Goal: Task Accomplishment & Management: Complete application form

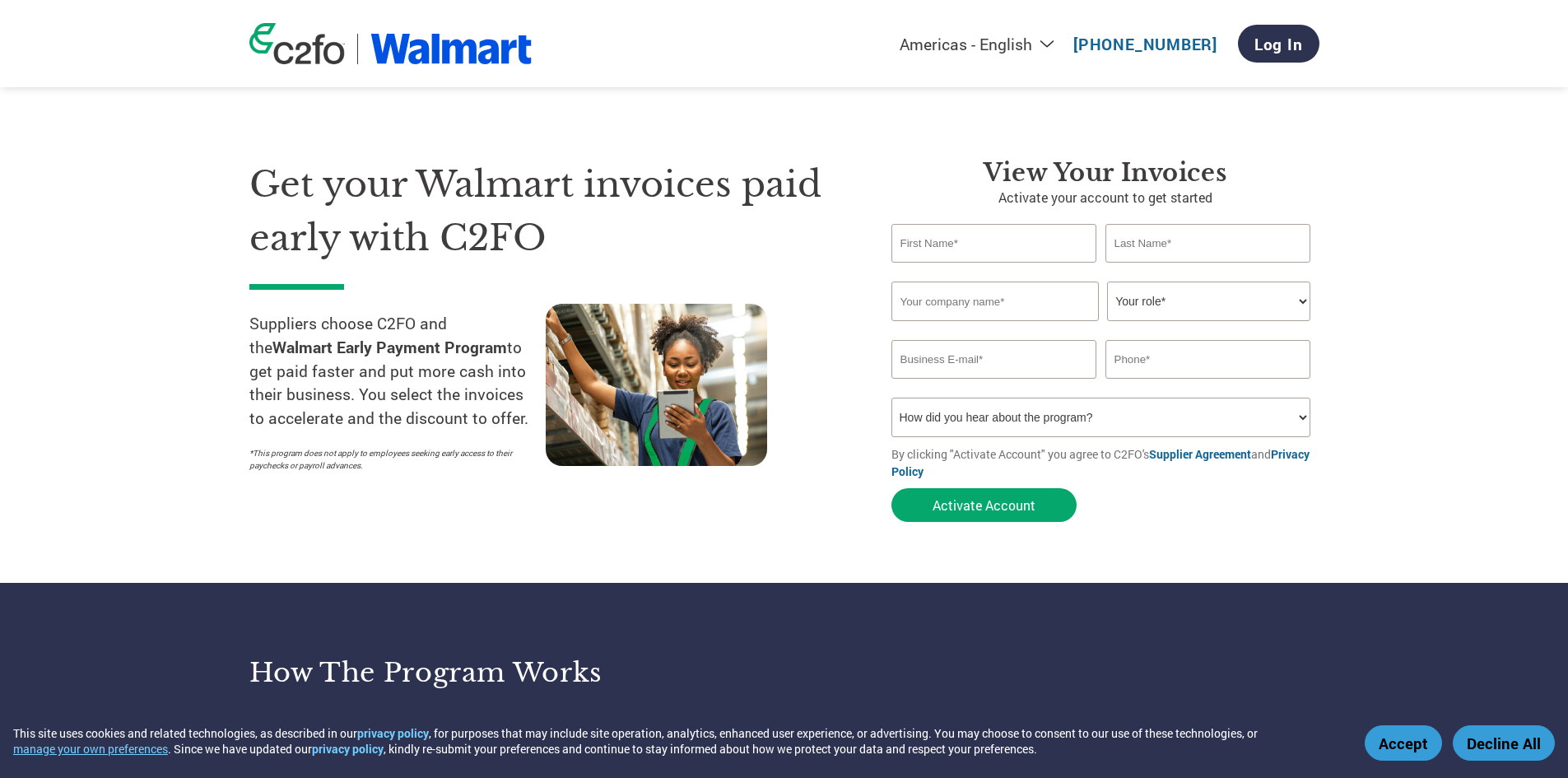
click at [990, 245] on input "text" at bounding box center [994, 243] width 205 height 38
type input "[EMAIL_ADDRESS][DOMAIN_NAME]"
type input "[PHONE_NUMBER]"
type input "j"
type input "Jyoti"
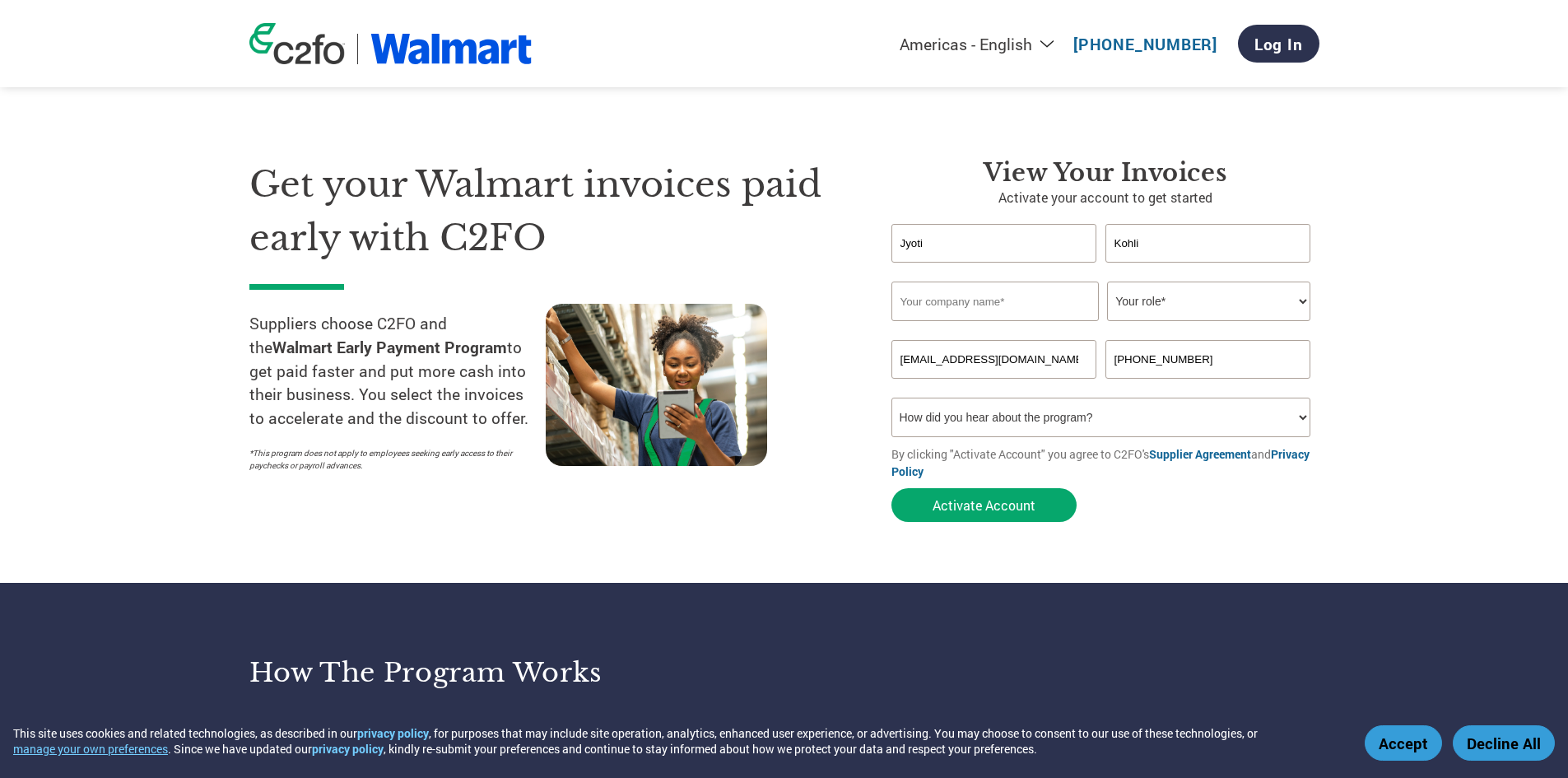
type input "Kohli"
type input "Aptech Employment Ltd"
click at [1096, 426] on select "How did you hear about the program? Received a letter Email Social Media Online…" at bounding box center [1100, 417] width 420 height 39
click at [1097, 425] on select "How did you hear about the program? Received a letter Email Social Media Online…" at bounding box center [1100, 417] width 420 height 39
click at [1167, 304] on select "Your role* CFO Controller Credit Manager Finance Director Treasurer CEO Preside…" at bounding box center [1209, 301] width 204 height 39
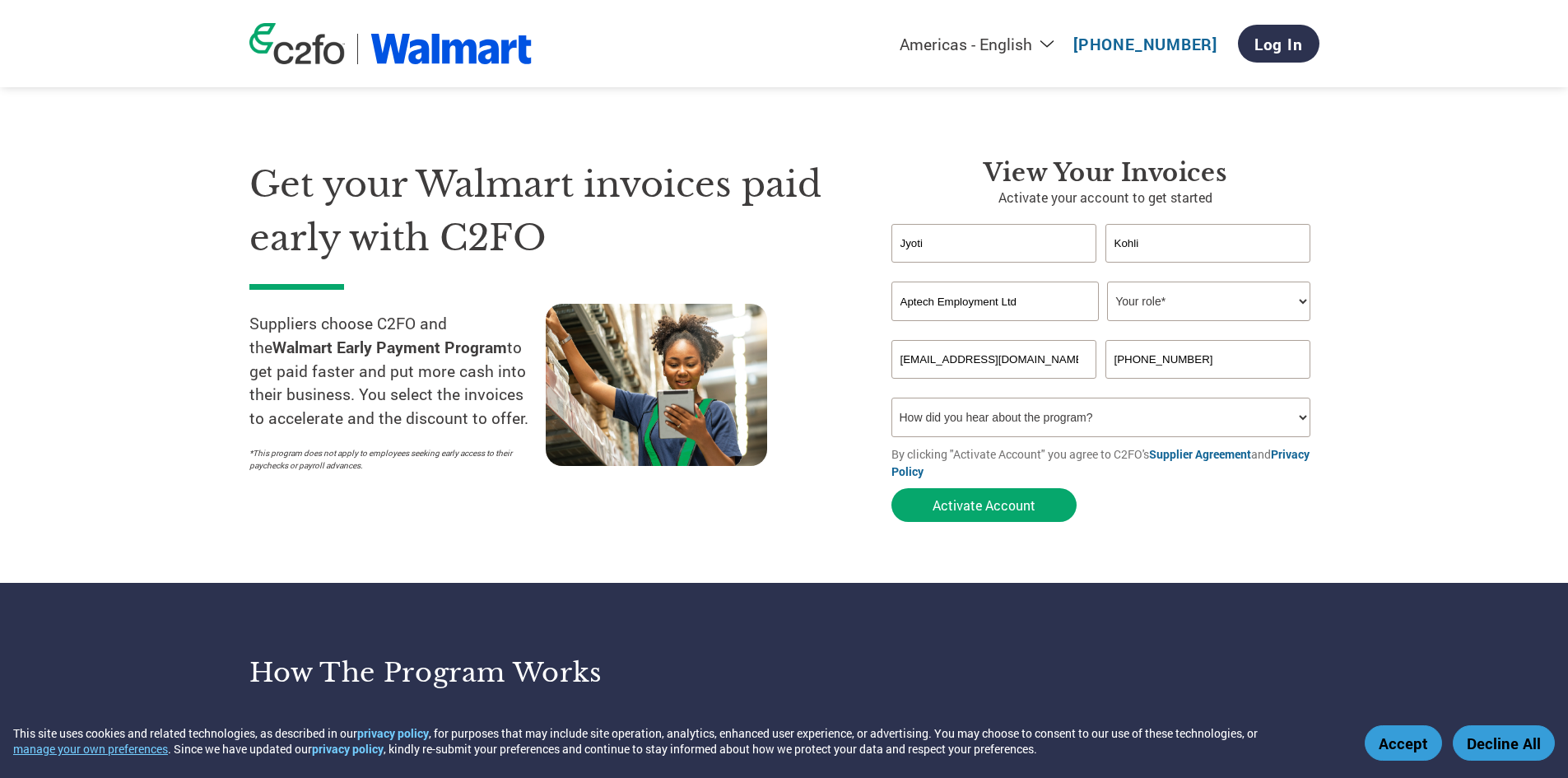
select select "OWNER_FOUNDER"
click at [1107, 281] on select "Your role* CFO Controller Credit Manager Finance Director Treasurer CEO Preside…" at bounding box center [1209, 301] width 204 height 39
click at [1072, 405] on select "How did you hear about the program? Received a letter Email Social Media Online…" at bounding box center [1100, 417] width 420 height 39
select select "Email"
click at [891, 398] on select "How did you hear about the program? Received a letter Email Social Media Online…" at bounding box center [1100, 417] width 420 height 39
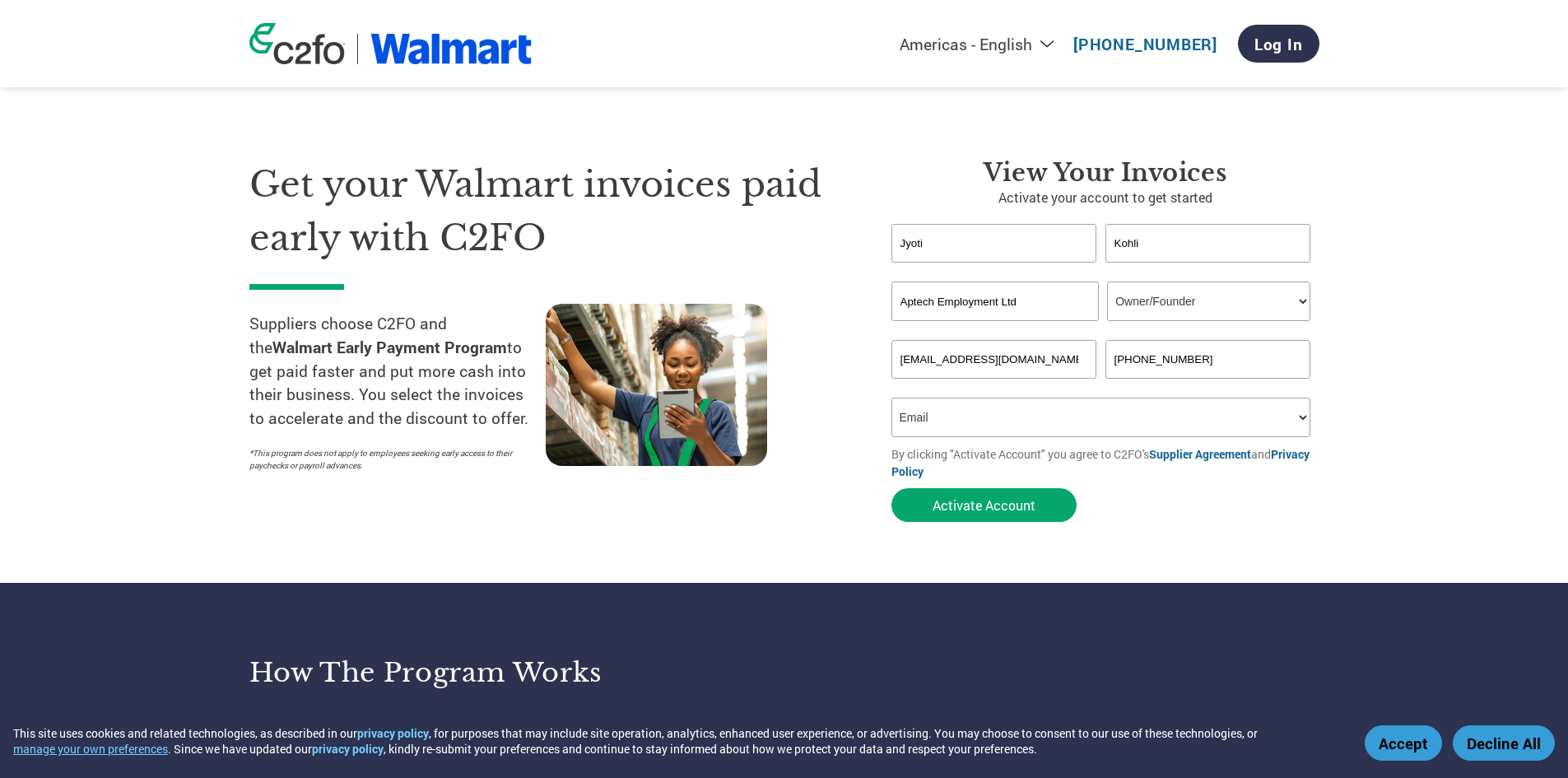
click at [1130, 399] on select "How did you hear about the program? Received a letter Email Social Media Online…" at bounding box center [1100, 417] width 420 height 39
click at [891, 398] on select "How did you hear about the program? Received a letter Email Social Media Online…" at bounding box center [1100, 417] width 420 height 39
click at [936, 501] on button "Activate Account" at bounding box center [983, 504] width 185 height 34
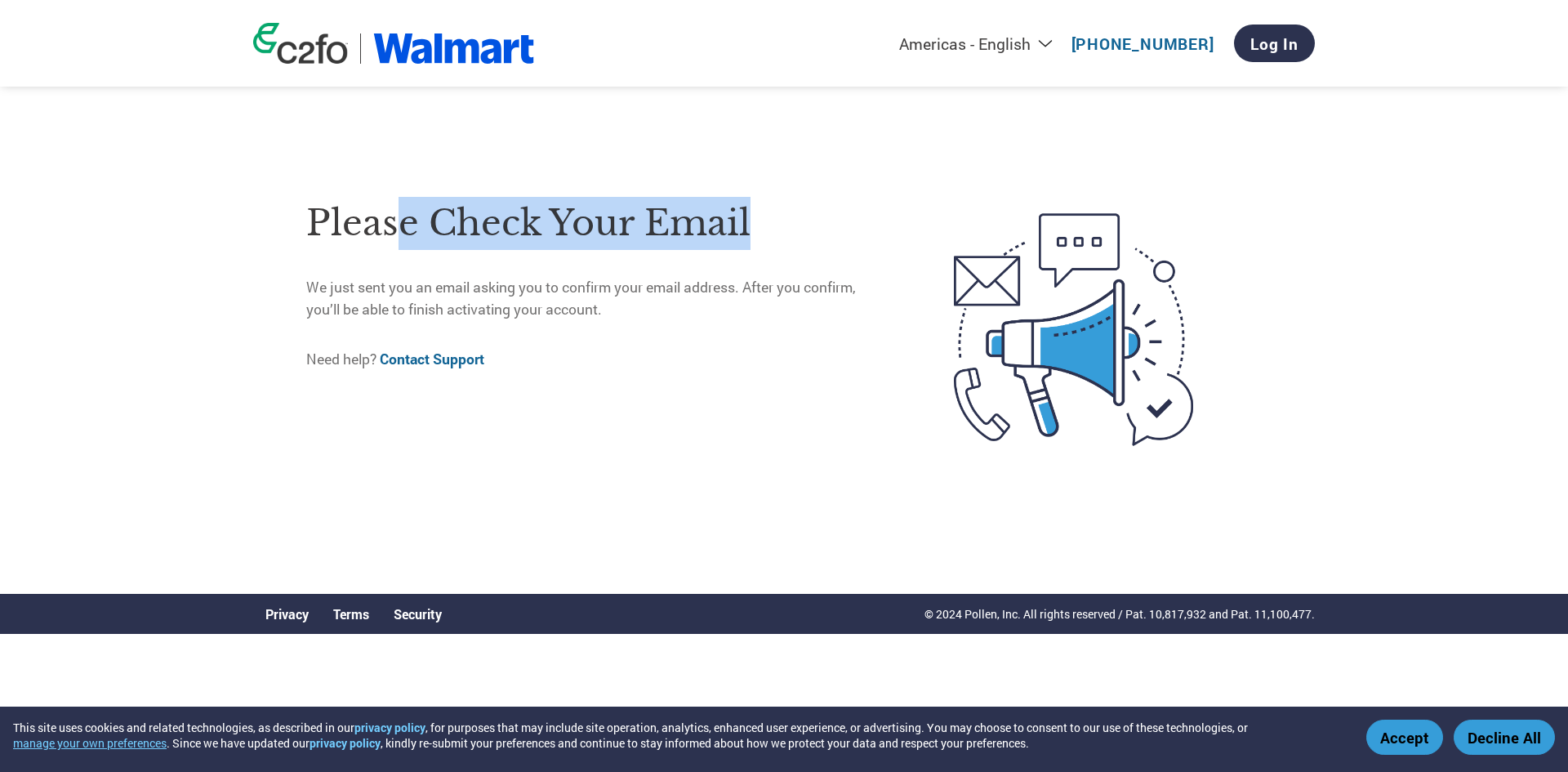
drag, startPoint x: 396, startPoint y: 226, endPoint x: 785, endPoint y: 220, distance: 389.0
click at [797, 228] on h1 "Please check your email" at bounding box center [596, 224] width 580 height 53
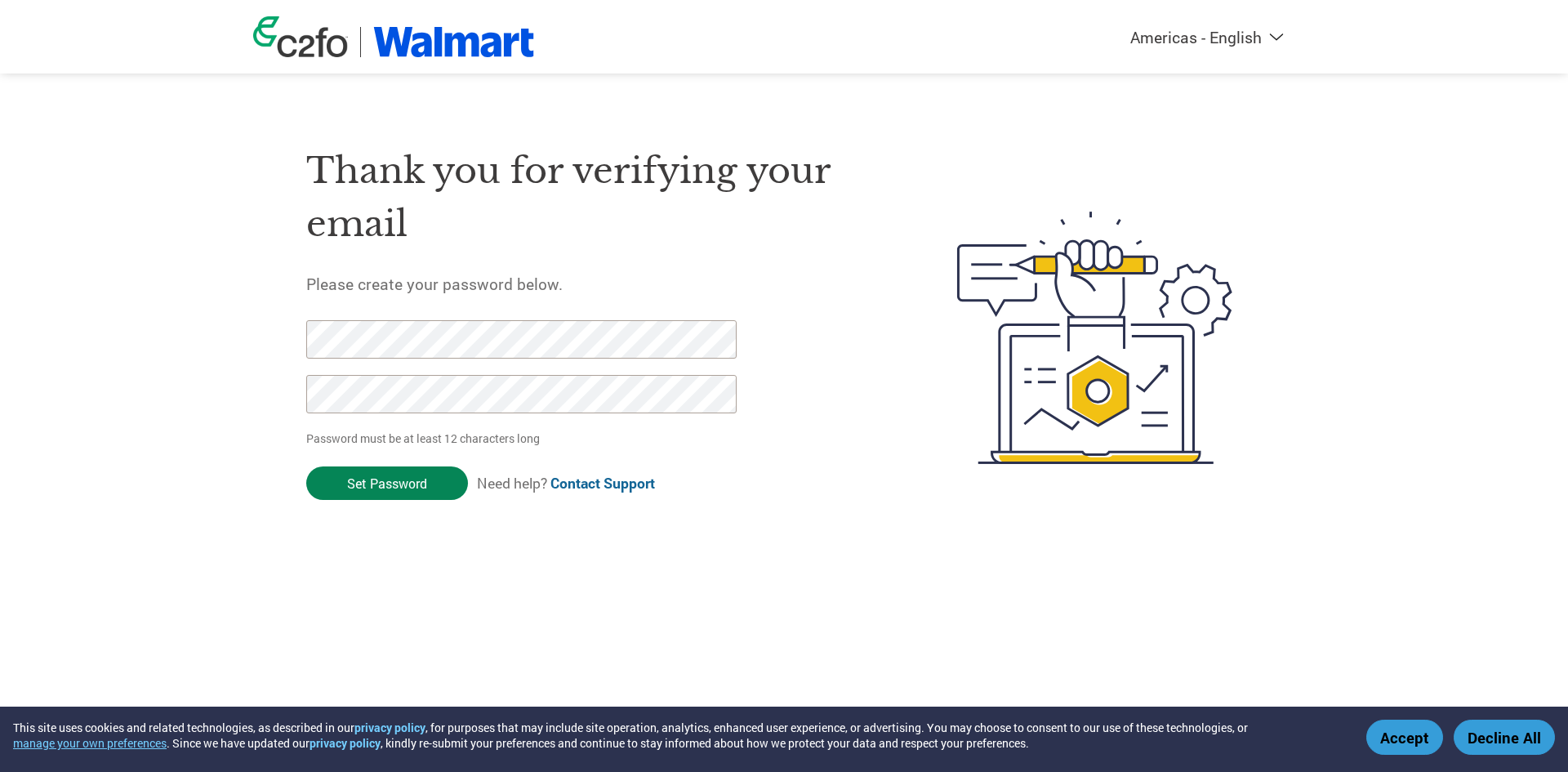
click at [396, 498] on input "Set Password" at bounding box center [387, 482] width 162 height 33
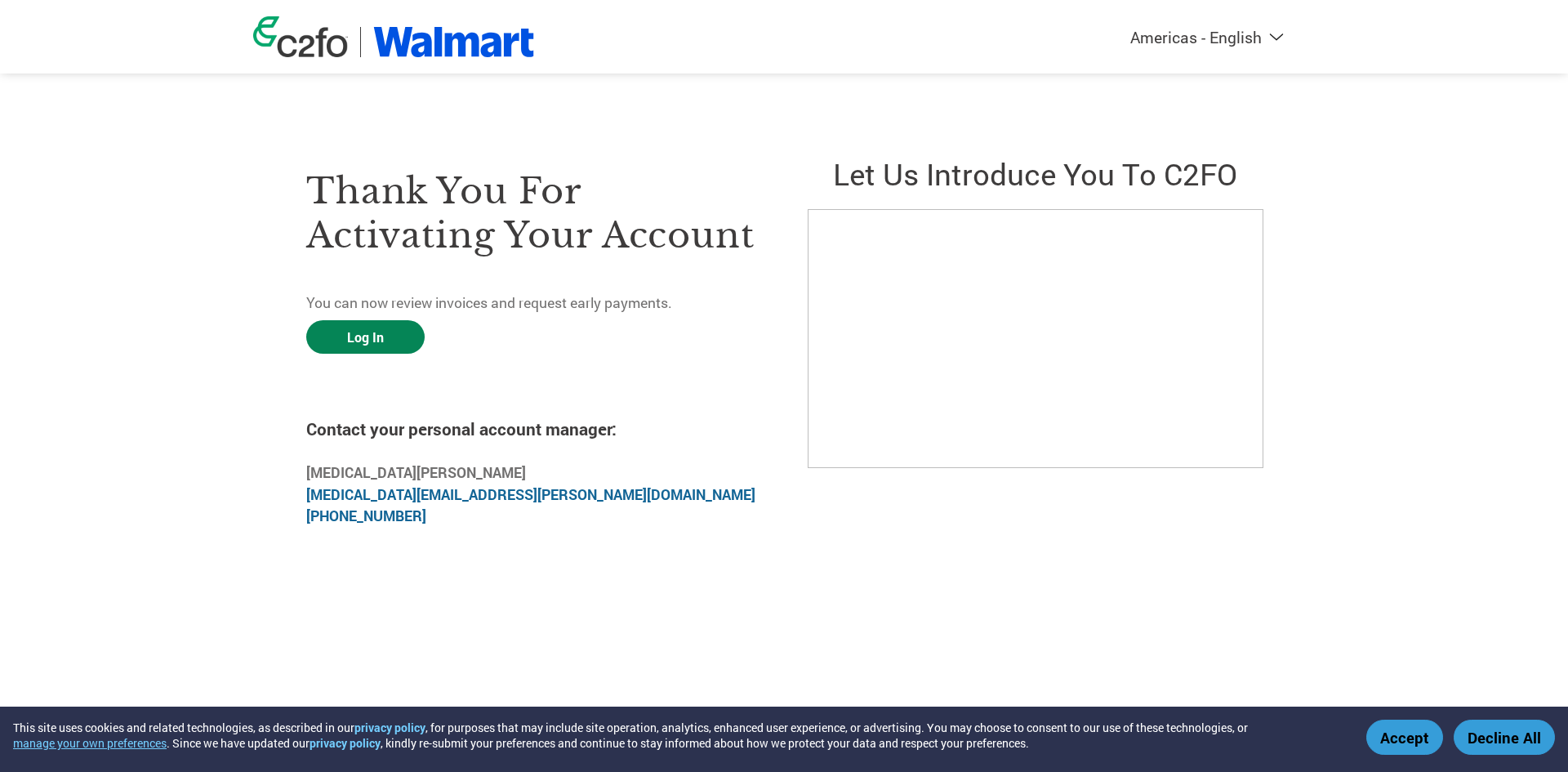
click at [369, 326] on link "Log In" at bounding box center [365, 336] width 118 height 33
